Goal: Navigation & Orientation: Find specific page/section

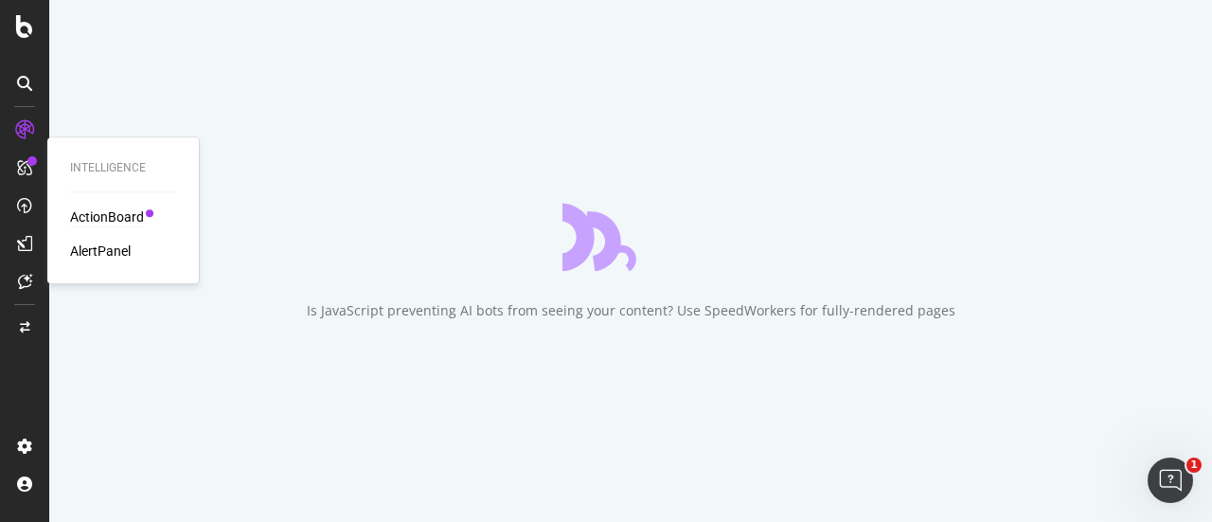
click at [87, 215] on div "ActionBoard" at bounding box center [107, 216] width 74 height 19
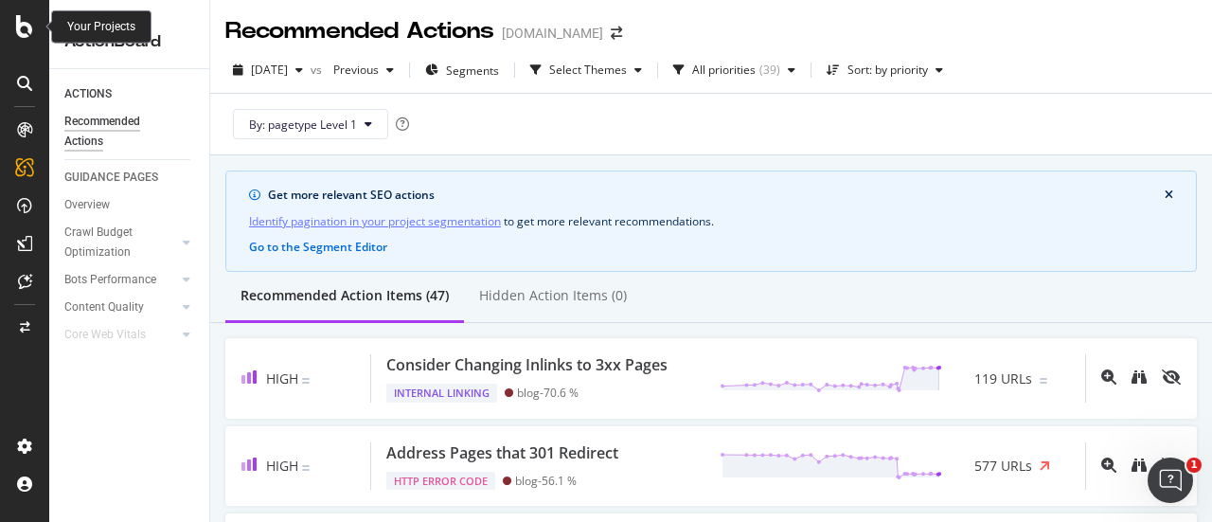
click at [21, 25] on icon at bounding box center [24, 26] width 17 height 23
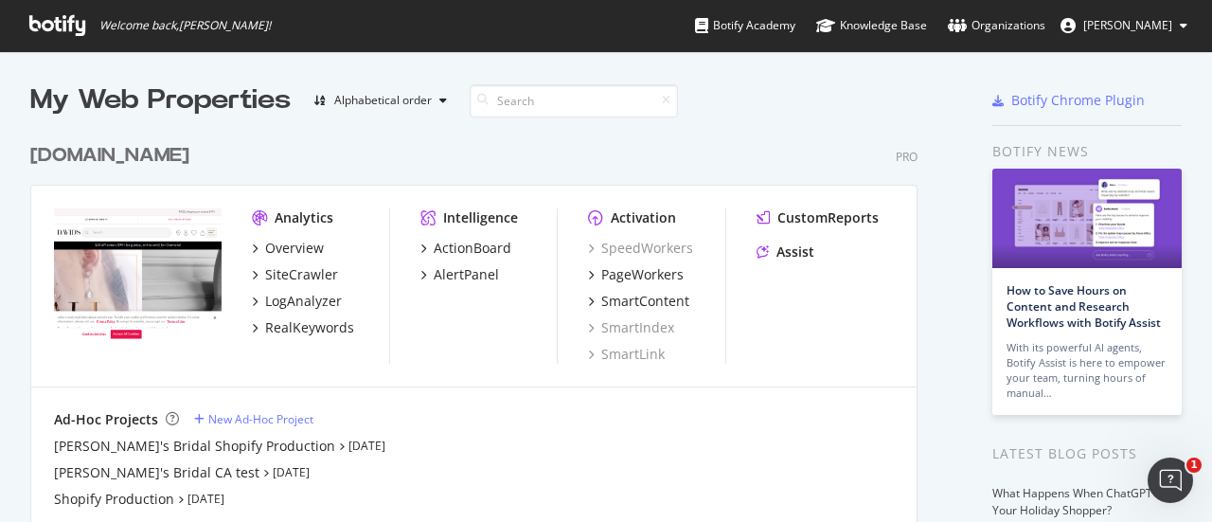
click at [62, 23] on icon at bounding box center [57, 25] width 56 height 21
click at [1165, 469] on icon "Open Intercom Messenger" at bounding box center [1167, 477] width 31 height 31
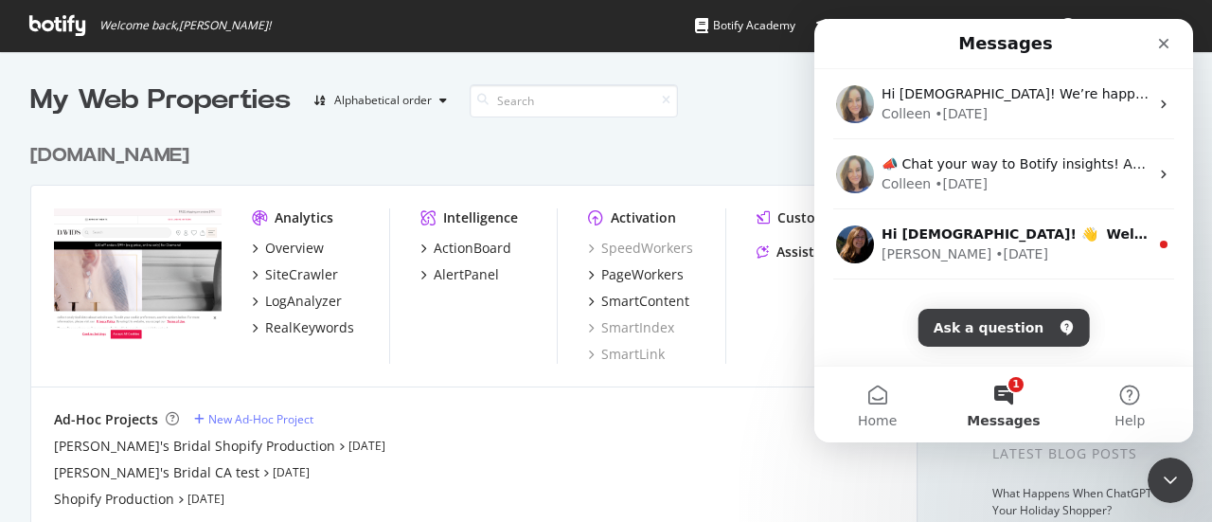
click at [795, 410] on div "Ad-Hoc Projects New Ad-Hoc Project" at bounding box center [474, 419] width 840 height 19
click at [1158, 46] on icon "Close" at bounding box center [1163, 43] width 15 height 15
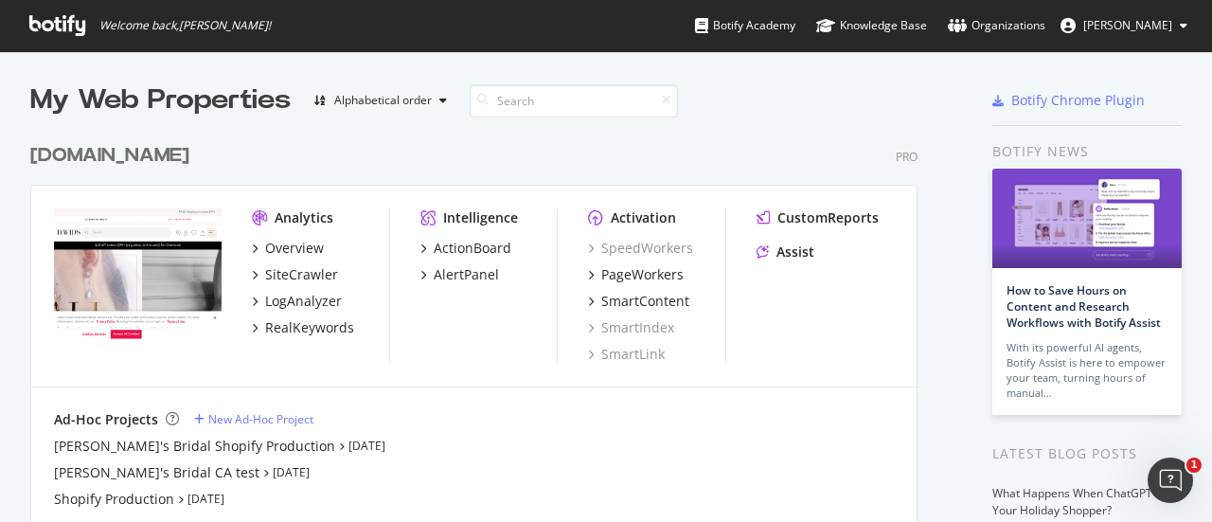
click at [114, 156] on div "[DOMAIN_NAME]" at bounding box center [109, 155] width 159 height 27
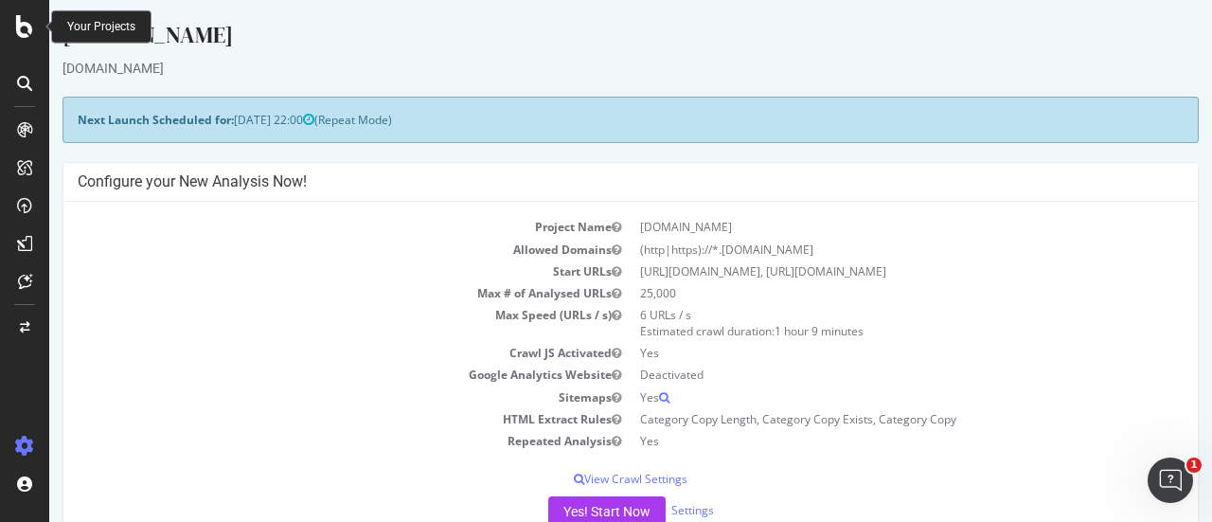
click at [31, 29] on icon at bounding box center [24, 26] width 17 height 23
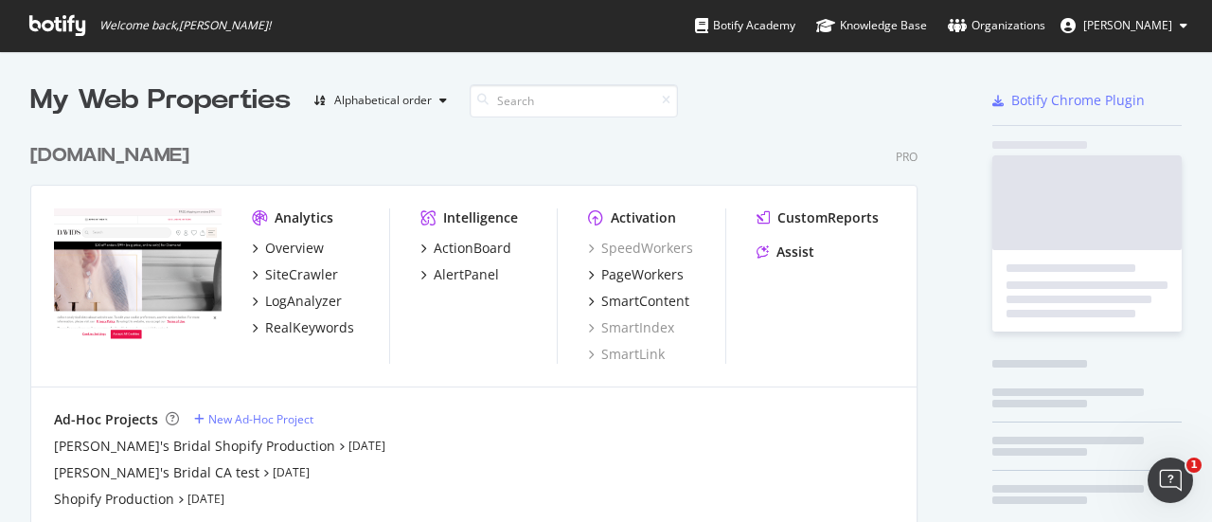
scroll to position [507, 1182]
